Goal: Use online tool/utility: Utilize a website feature to perform a specific function

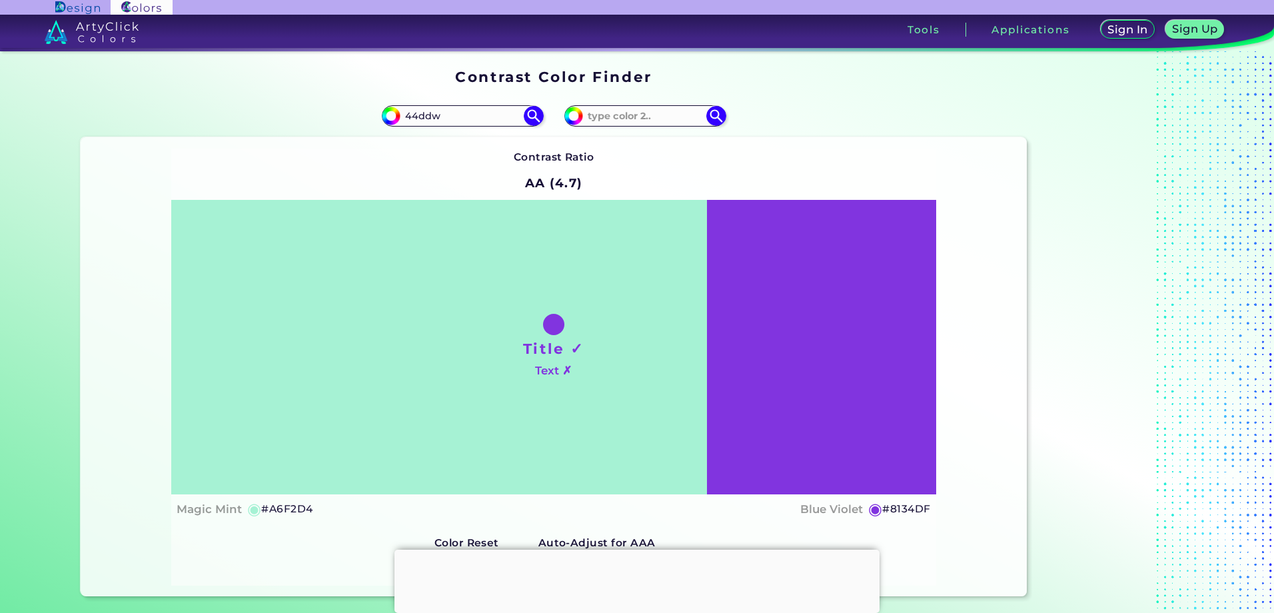
drag, startPoint x: 387, startPoint y: 101, endPoint x: 306, endPoint y: 85, distance: 82.3
click at [308, 92] on section "#a6f2d4 44ddw #8134df Contrast Ratio AA (4.7) Title ✓ Text ✗ ◉" at bounding box center [553, 345] width 956 height 512
type input "#"
type input "#8FC1E5"
click at [305, 73] on section "Contrast Color Finder" at bounding box center [553, 76] width 956 height 26
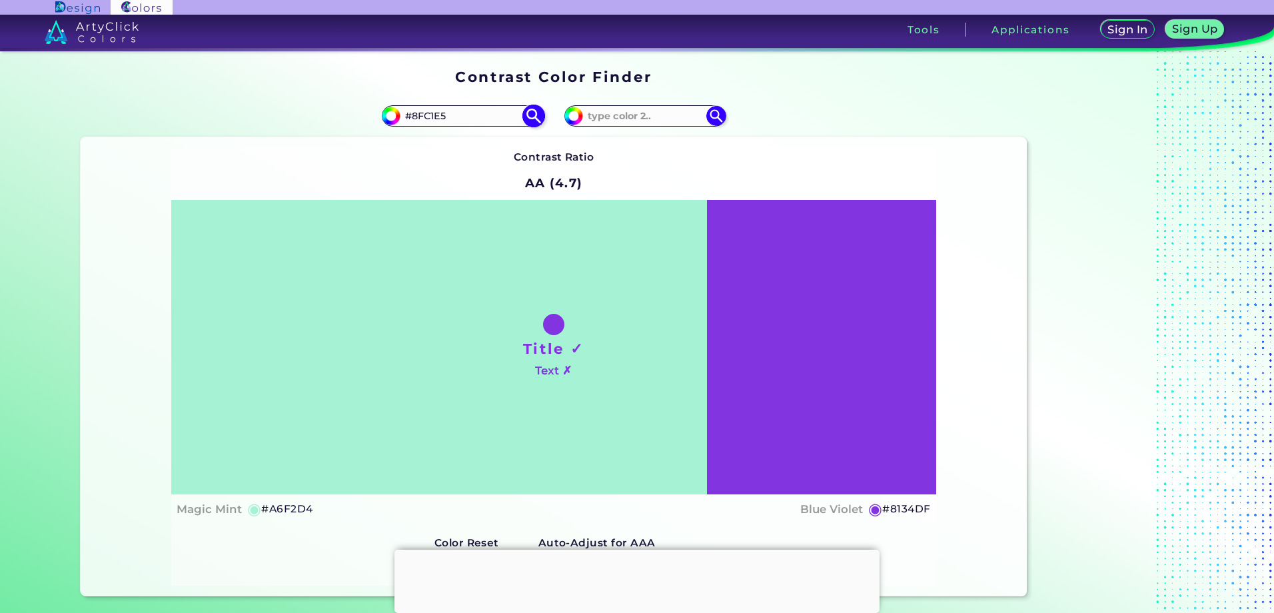
click at [518, 111] on input "#8FC1E5" at bounding box center [462, 116] width 124 height 18
click at [528, 115] on img at bounding box center [533, 116] width 23 height 23
type input "#8fc1e5"
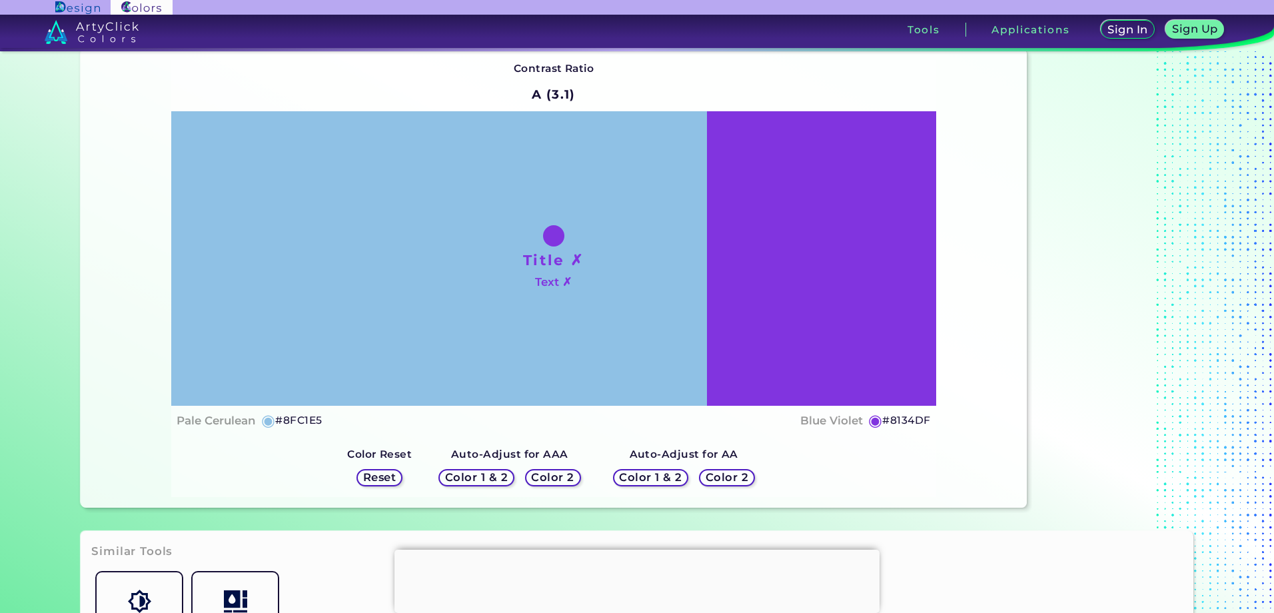
scroll to position [67, 0]
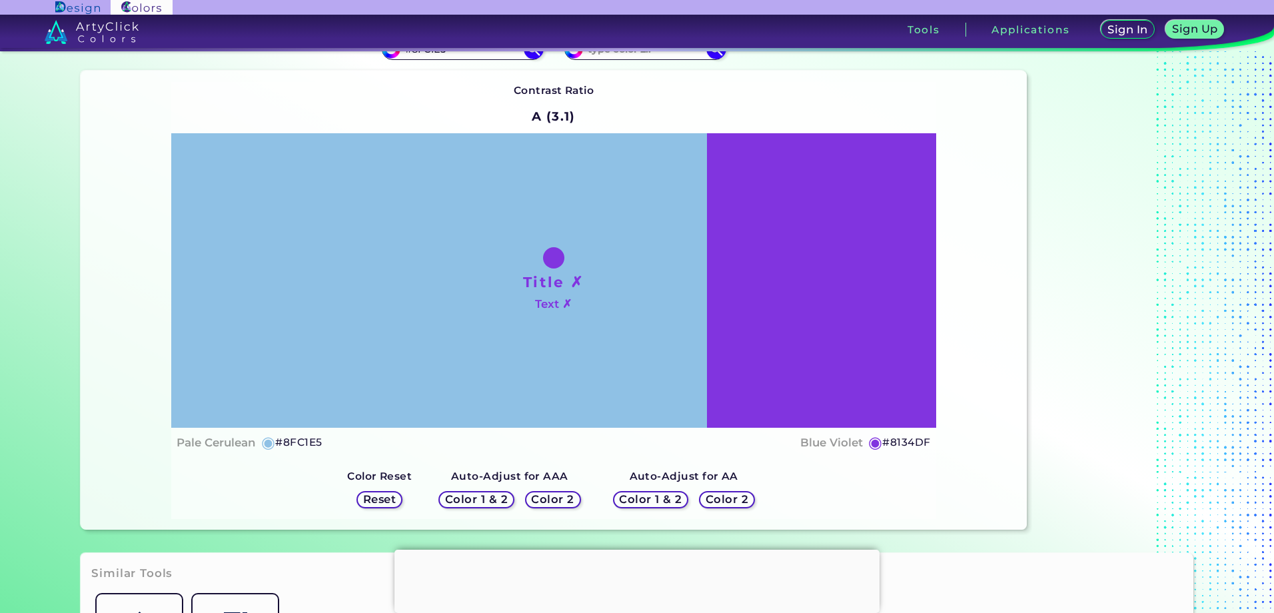
click at [547, 287] on h1 "Title ✗" at bounding box center [553, 282] width 61 height 20
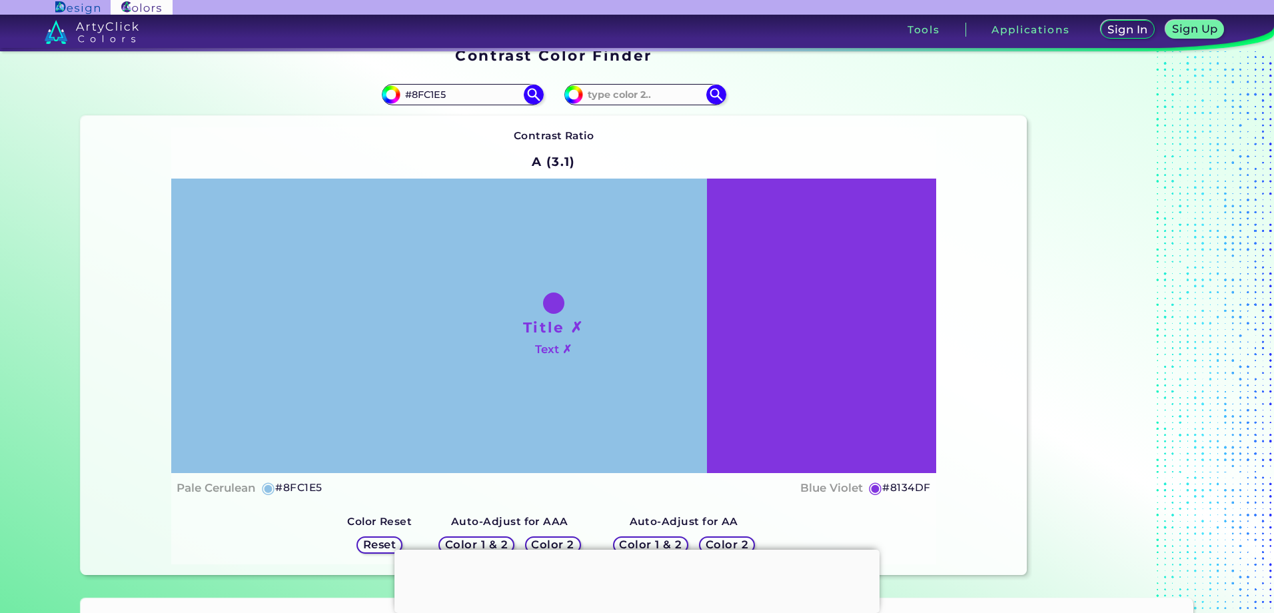
scroll to position [0, 0]
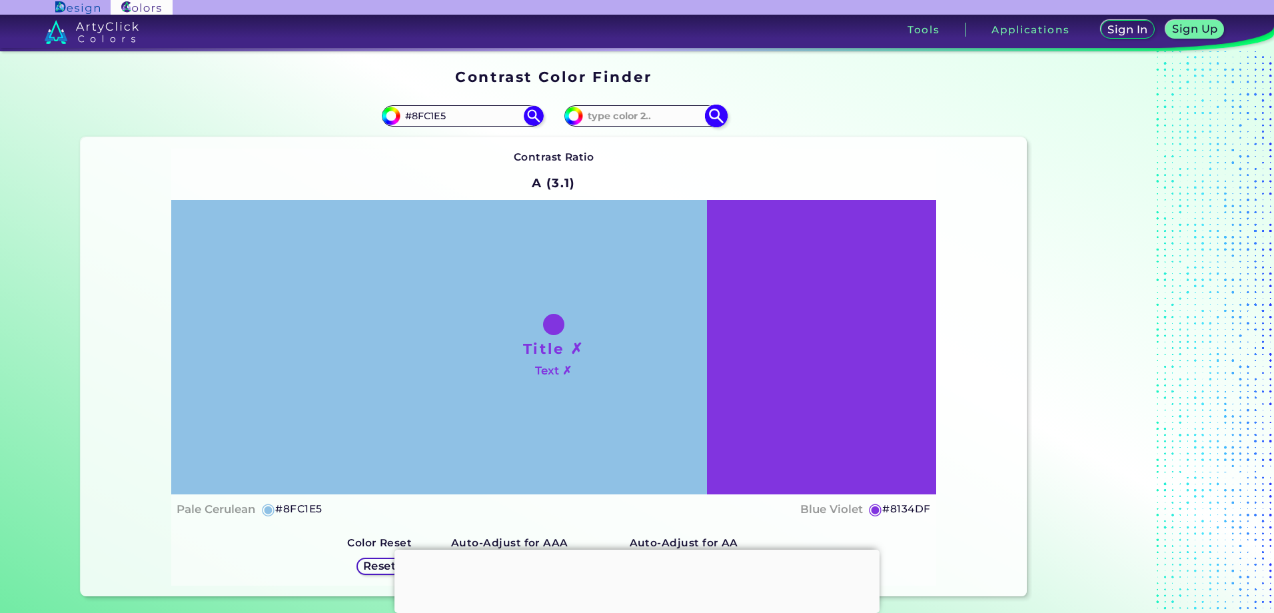
click at [667, 117] on input at bounding box center [645, 116] width 124 height 18
drag, startPoint x: 941, startPoint y: 512, endPoint x: 879, endPoint y: 512, distance: 61.3
click at [879, 512] on div "Contrast Ratio A (3.1) Title ✗ Text ✗ Pale Cerulean ◉ #8FC1E5 Blue Violet ◉ #81…" at bounding box center [553, 366] width 945 height 459
copy h5 "#8134DF"
click at [643, 115] on input at bounding box center [645, 116] width 124 height 18
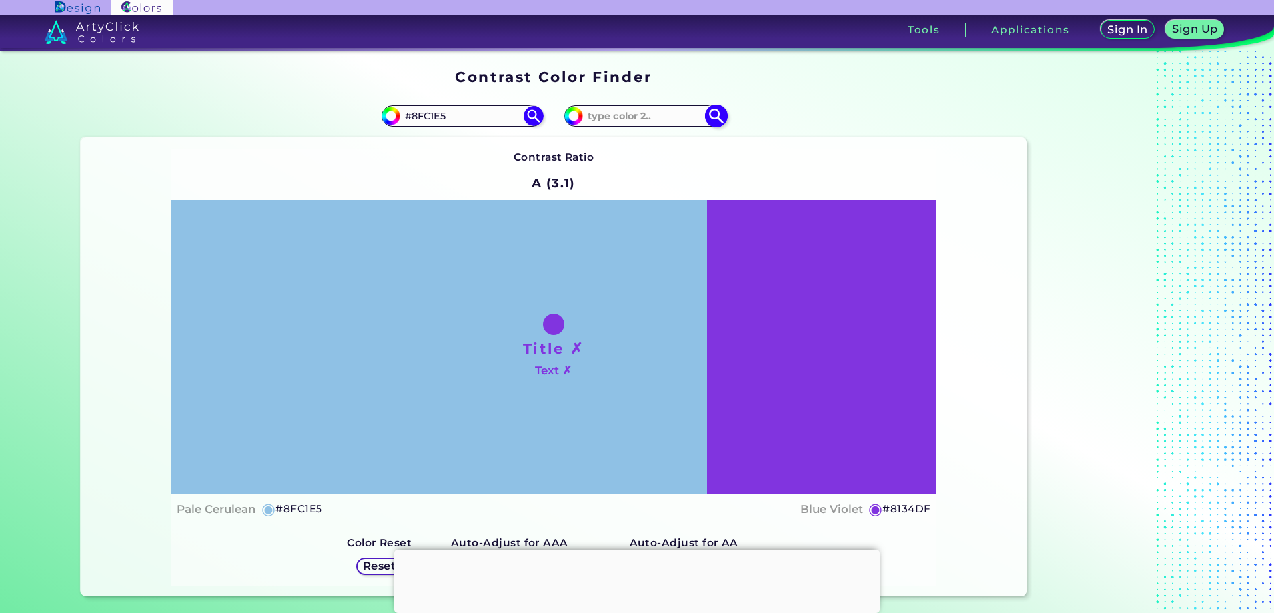
paste input "#8134DF"
type input "#8134DF"
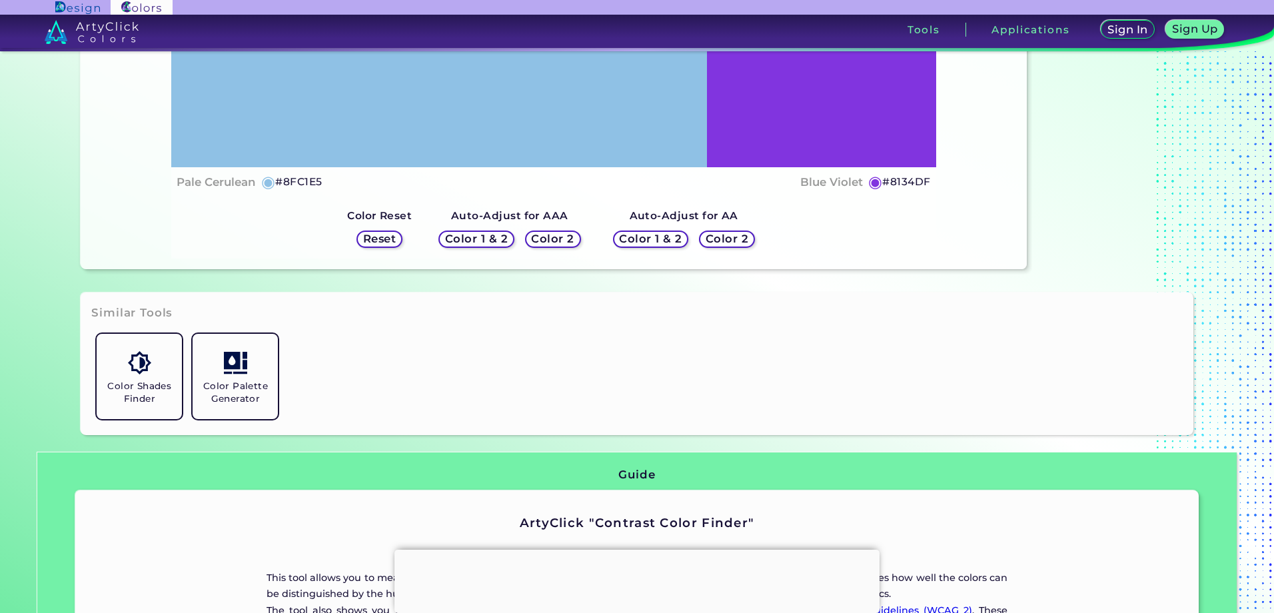
scroll to position [333, 0]
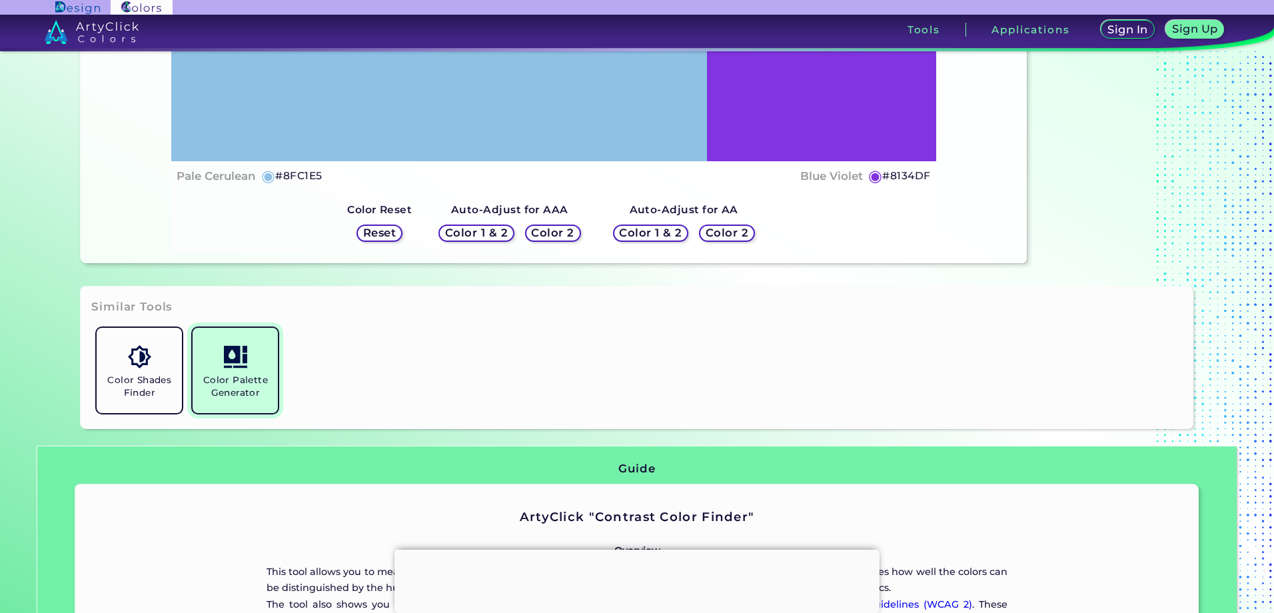
click at [236, 367] on img at bounding box center [235, 356] width 23 height 23
